Goal: Find specific page/section: Find specific page/section

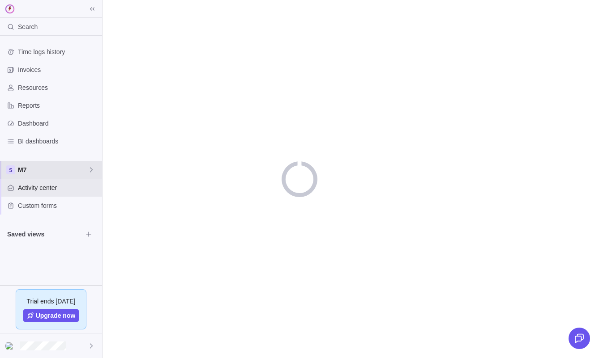
click at [43, 166] on span "M7" at bounding box center [53, 170] width 70 height 9
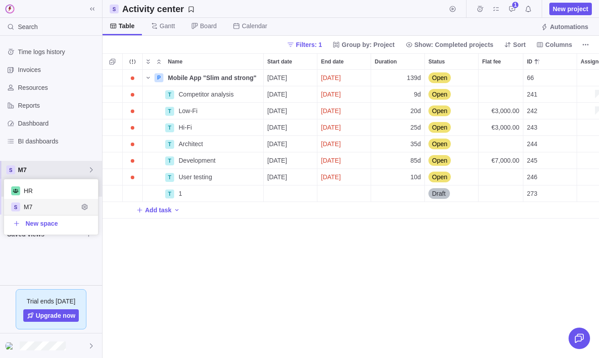
scroll to position [289, 496]
click at [145, 269] on body "Search Time logs history Invoices Resources Reports Dashboard BI dashboards M7 …" at bounding box center [299, 179] width 599 height 358
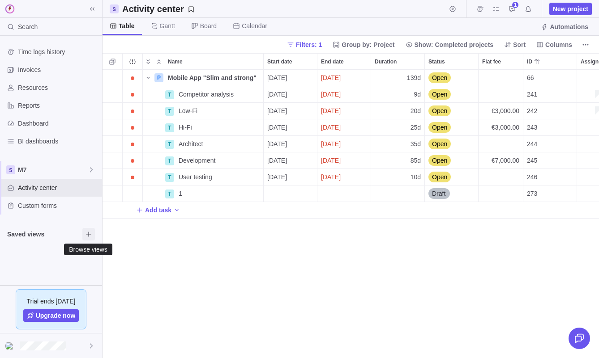
click at [92, 235] on icon "Browse views" at bounding box center [88, 234] width 7 height 7
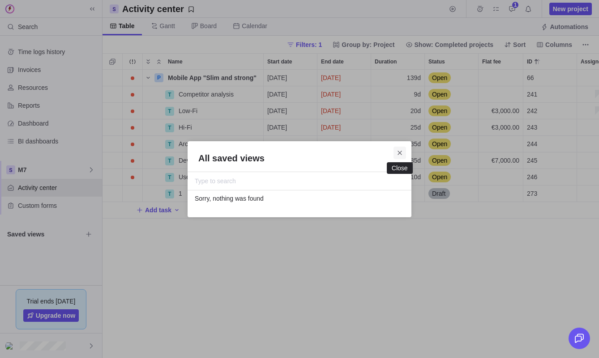
click at [403, 151] on span "Close" at bounding box center [399, 153] width 13 height 13
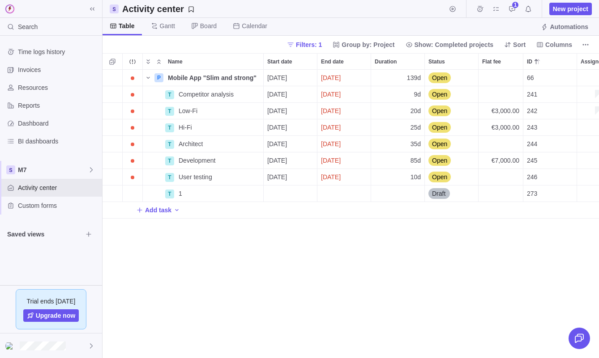
click at [81, 225] on div "Time logs history Invoices Resources Reports Dashboard BI dashboards M7 Activit…" at bounding box center [51, 143] width 102 height 215
click at [90, 233] on icon "Browse views" at bounding box center [88, 234] width 7 height 7
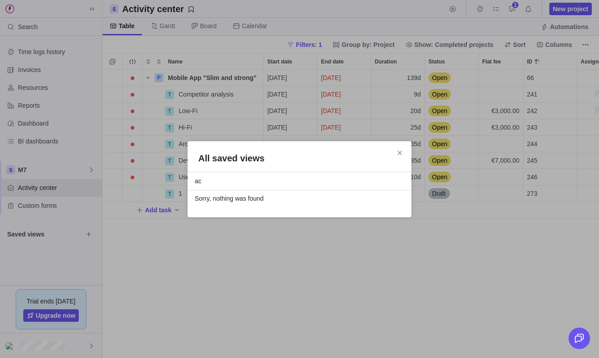
type input "acs"
drag, startPoint x: 285, startPoint y: 179, endPoint x: 208, endPoint y: 178, distance: 77.4
click at [209, 179] on input "acs" at bounding box center [299, 181] width 209 height 11
drag, startPoint x: 208, startPoint y: 178, endPoint x: 101, endPoint y: 179, distance: 106.9
click at [101, 179] on div "All saved views acs Sorry, nothing was found" at bounding box center [299, 179] width 599 height 358
